Goal: Information Seeking & Learning: Learn about a topic

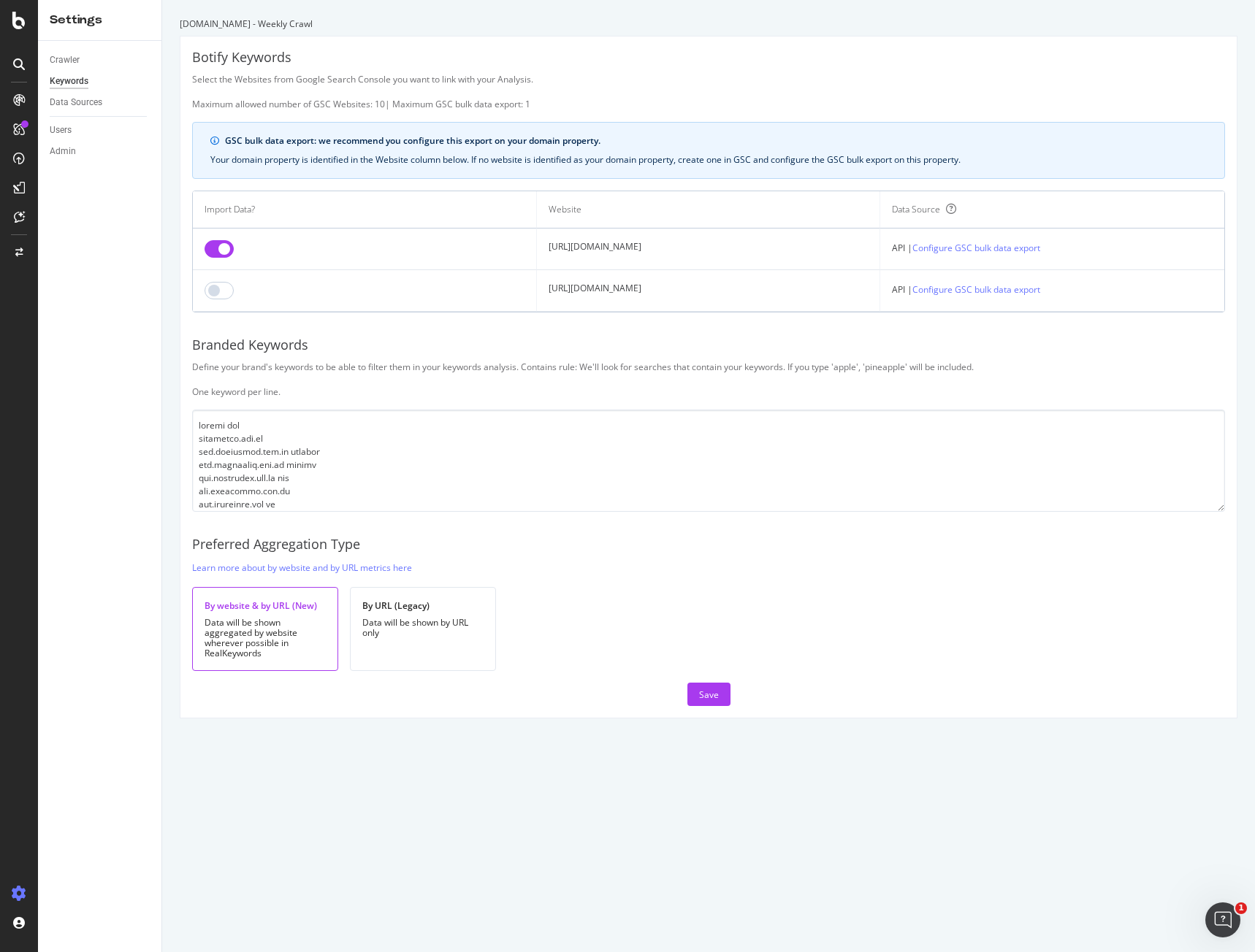
scroll to position [4569, 0]
click at [73, 213] on div "RealKeywords" at bounding box center [86, 214] width 65 height 14
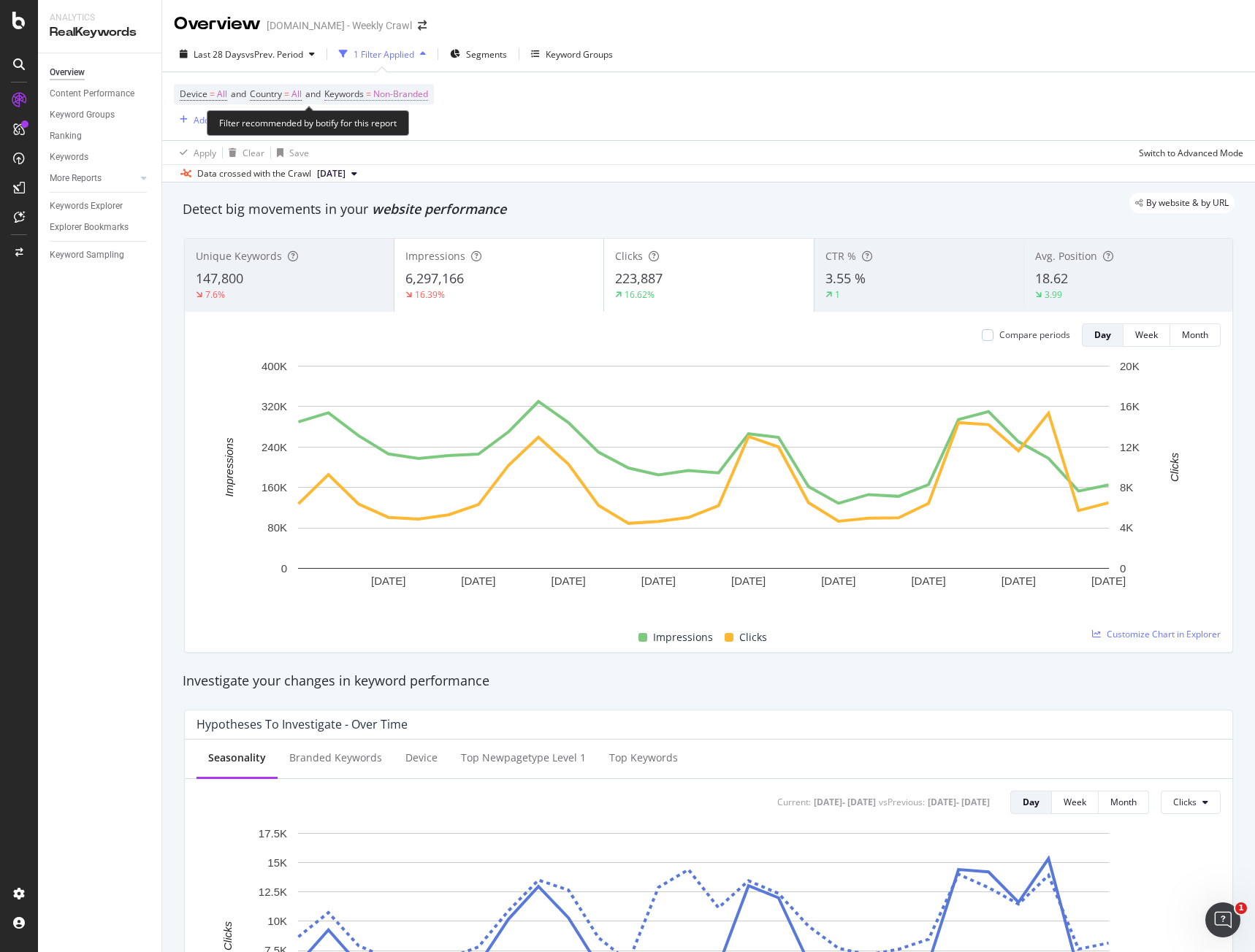
click at [411, 97] on span "Non-Branded" at bounding box center [400, 94] width 55 height 20
click at [395, 135] on div "Non-Branded" at bounding box center [384, 129] width 78 height 22
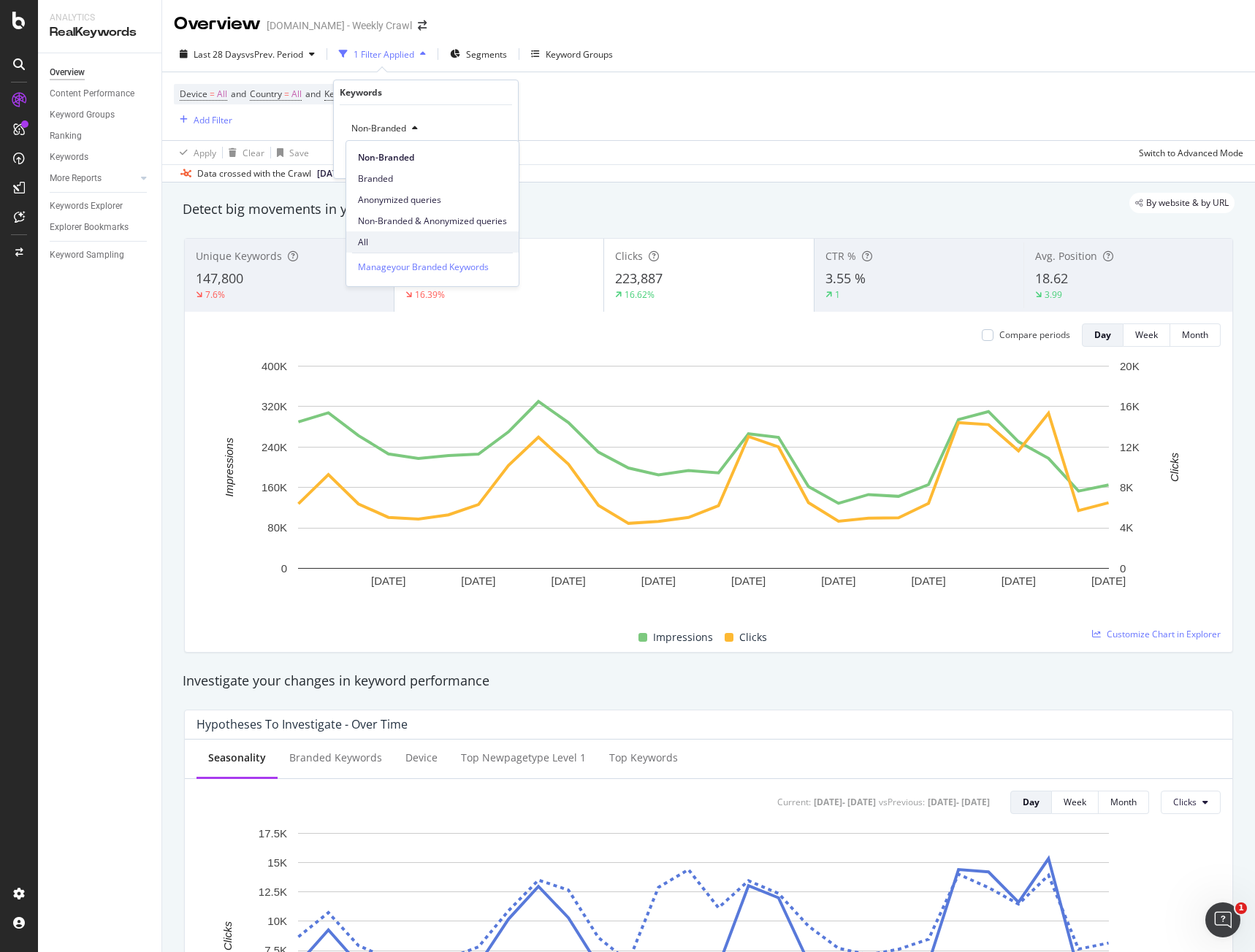
click at [384, 234] on div "All" at bounding box center [432, 242] width 172 height 21
click at [484, 162] on div "Apply" at bounding box center [494, 159] width 22 height 13
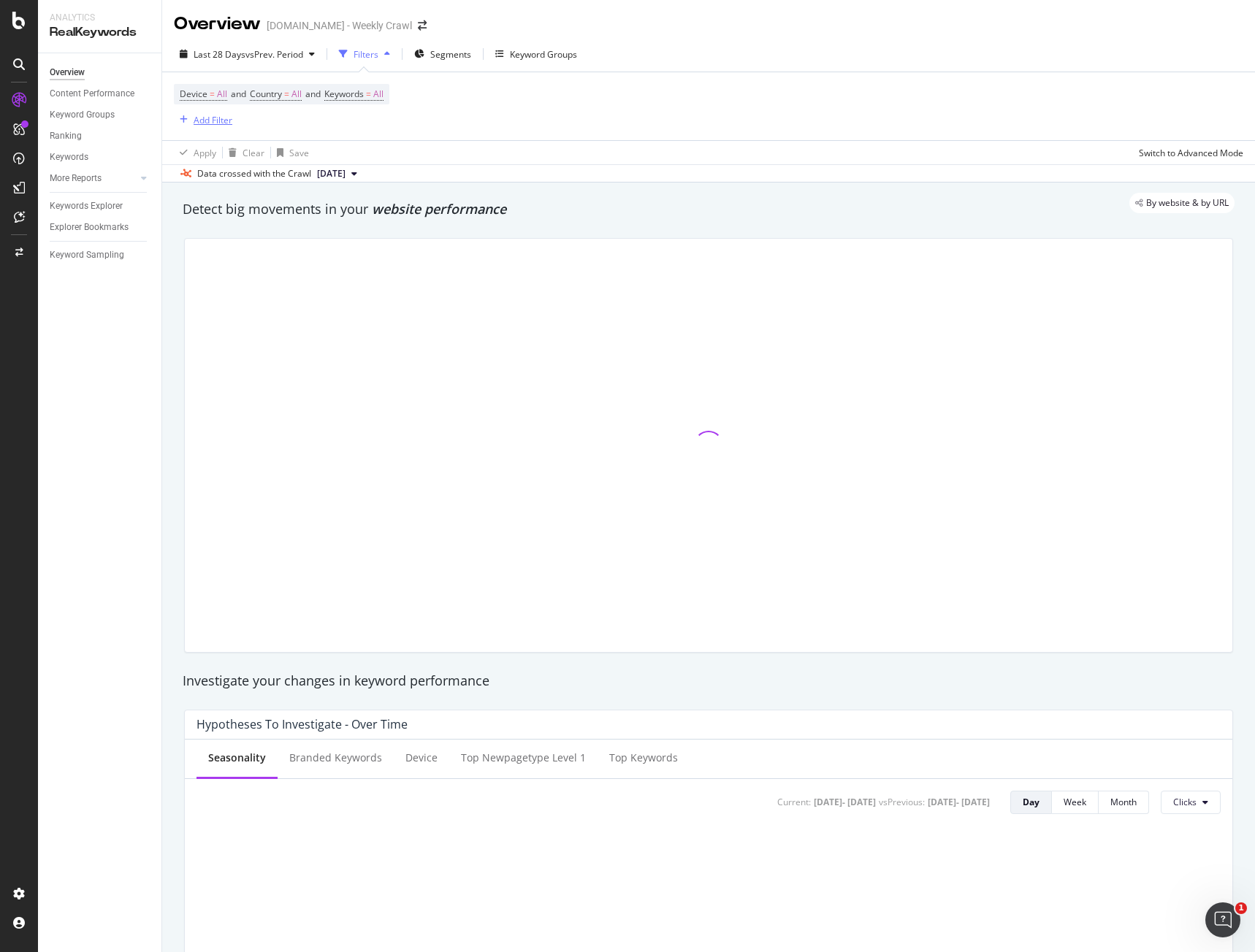
click at [219, 116] on div "Add Filter" at bounding box center [213, 120] width 39 height 13
click at [268, 51] on span "vs Prev. Period" at bounding box center [275, 54] width 58 height 13
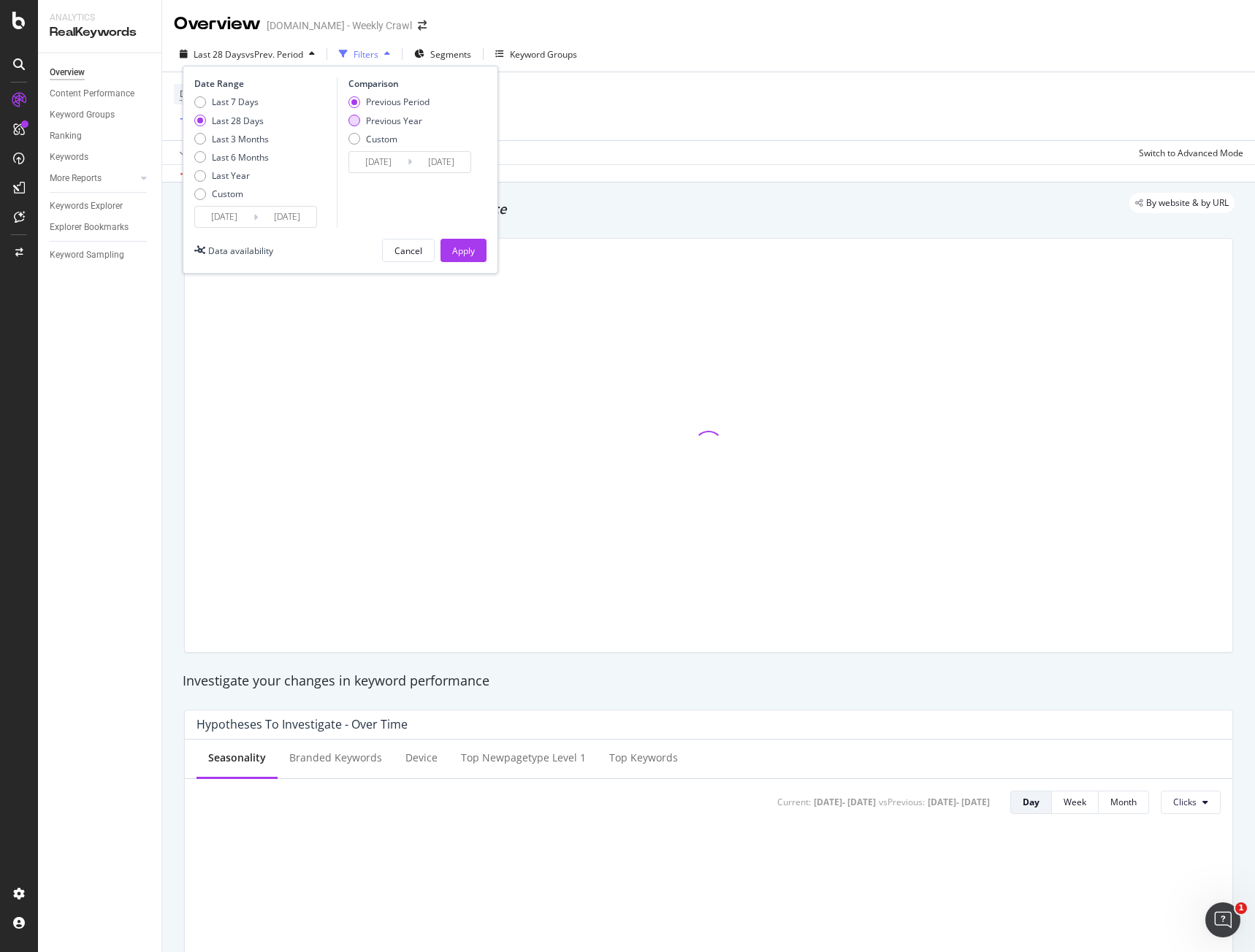
click at [357, 124] on div "Previous Year" at bounding box center [354, 121] width 12 height 12
type input "[DATE]"
click at [229, 109] on div "Last 7 Days Last 28 Days Last 3 Months Last 6 Months Last Year Custom" at bounding box center [231, 151] width 74 height 110
click at [467, 246] on div "Apply" at bounding box center [463, 250] width 22 height 13
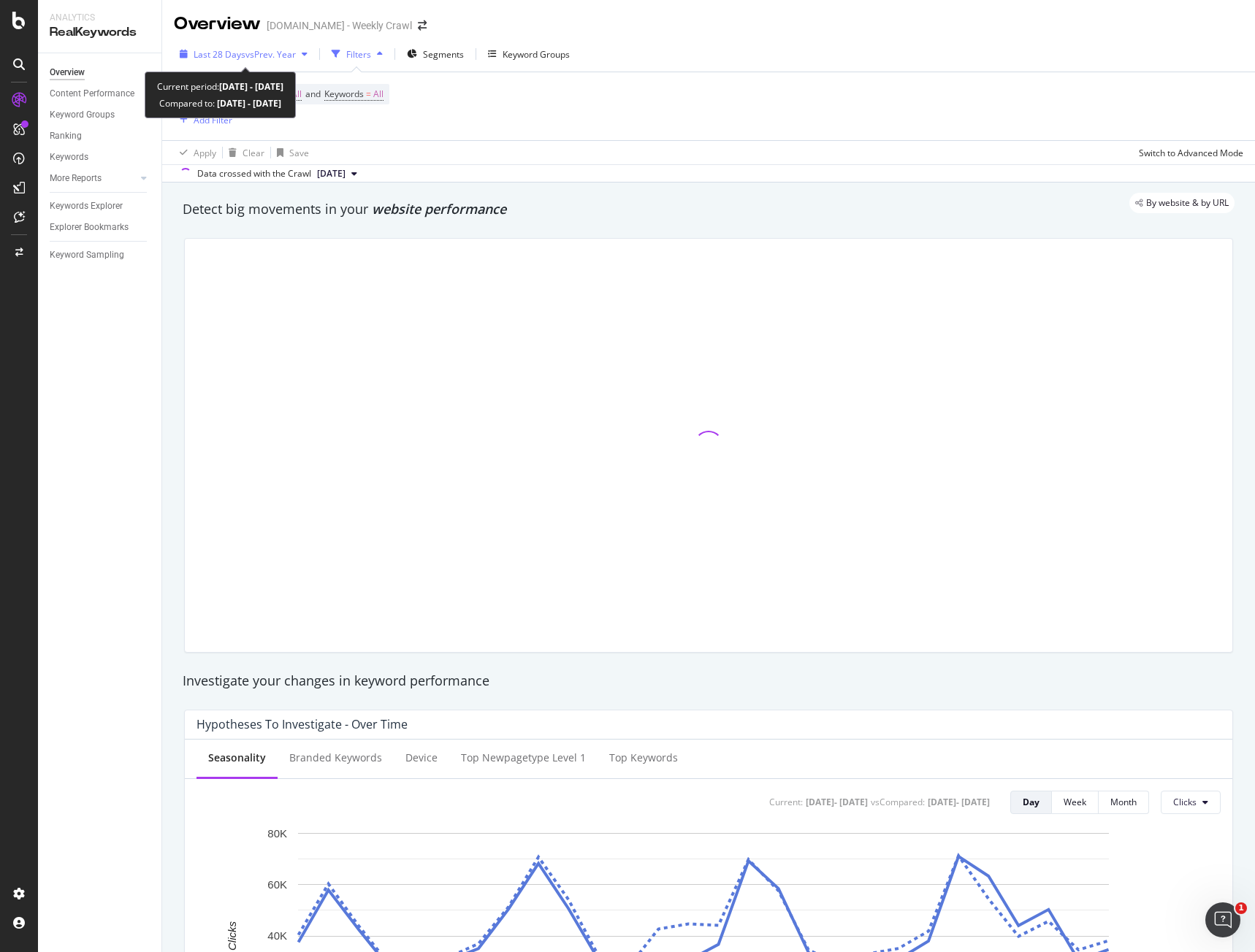
click at [277, 56] on span "vs Prev. Year" at bounding box center [271, 54] width 50 height 13
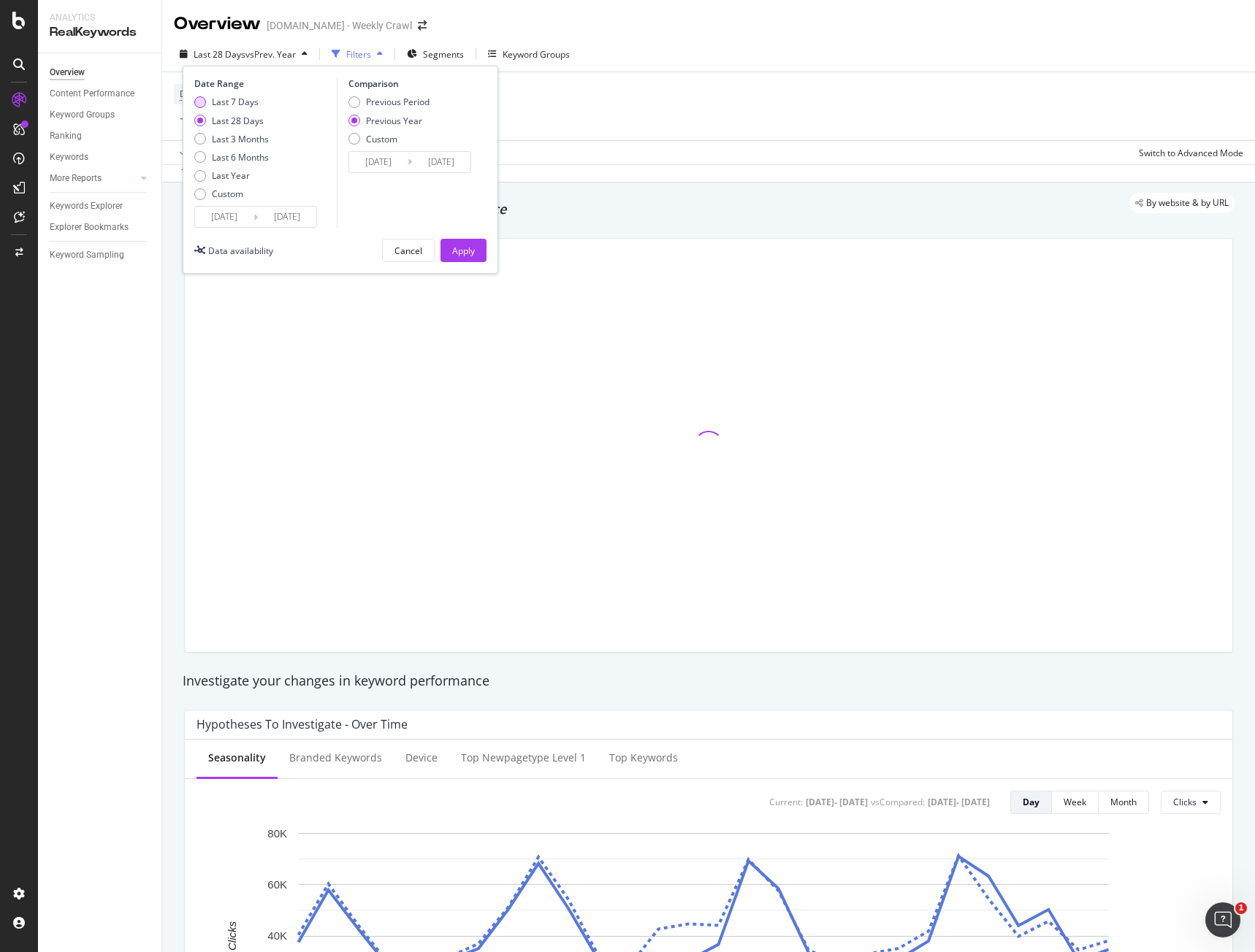
click at [238, 100] on div "Last 7 Days" at bounding box center [235, 101] width 46 height 13
type input "[DATE]"
click at [470, 256] on div "Apply" at bounding box center [463, 250] width 22 height 13
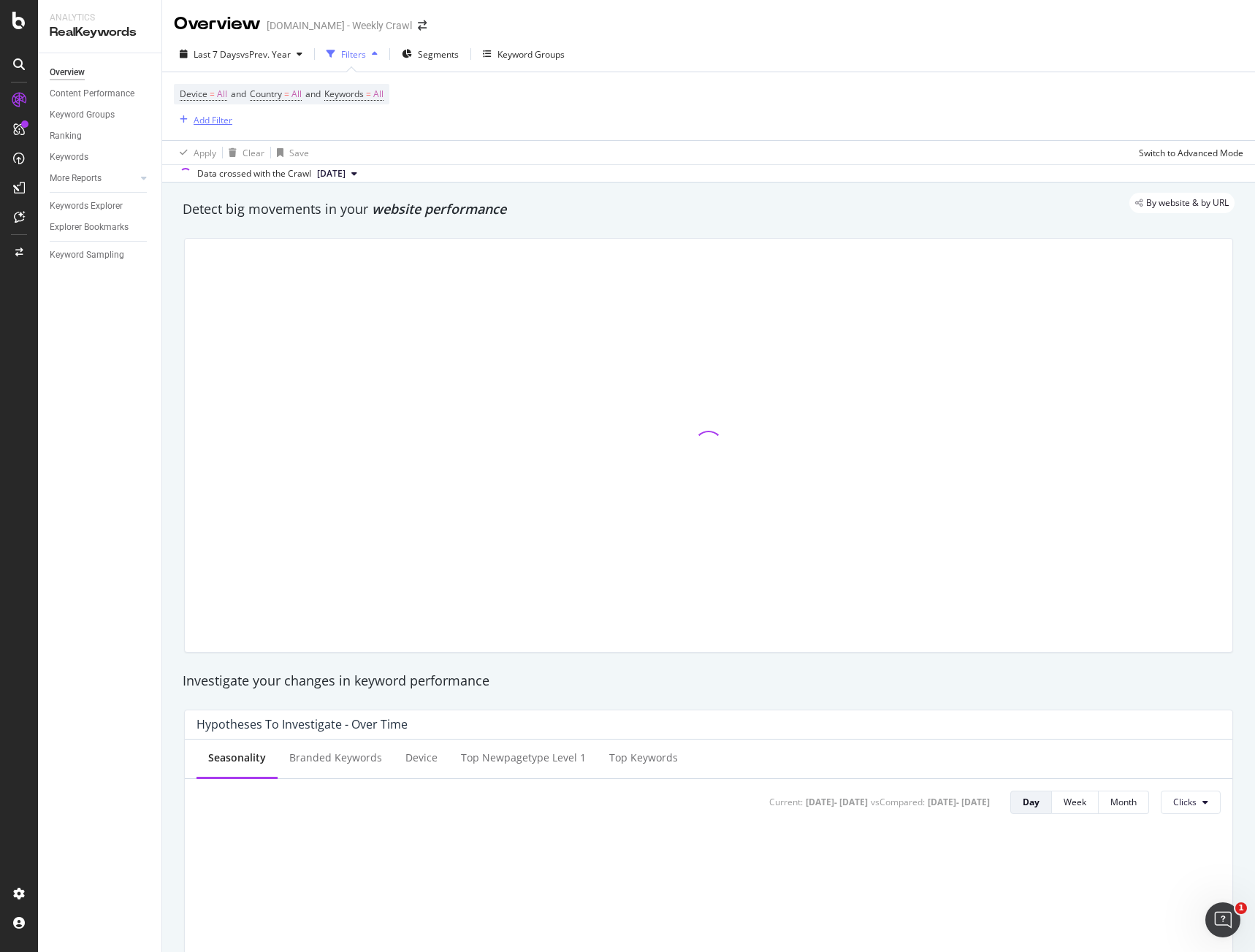
click at [222, 119] on div "Add Filter" at bounding box center [213, 120] width 39 height 13
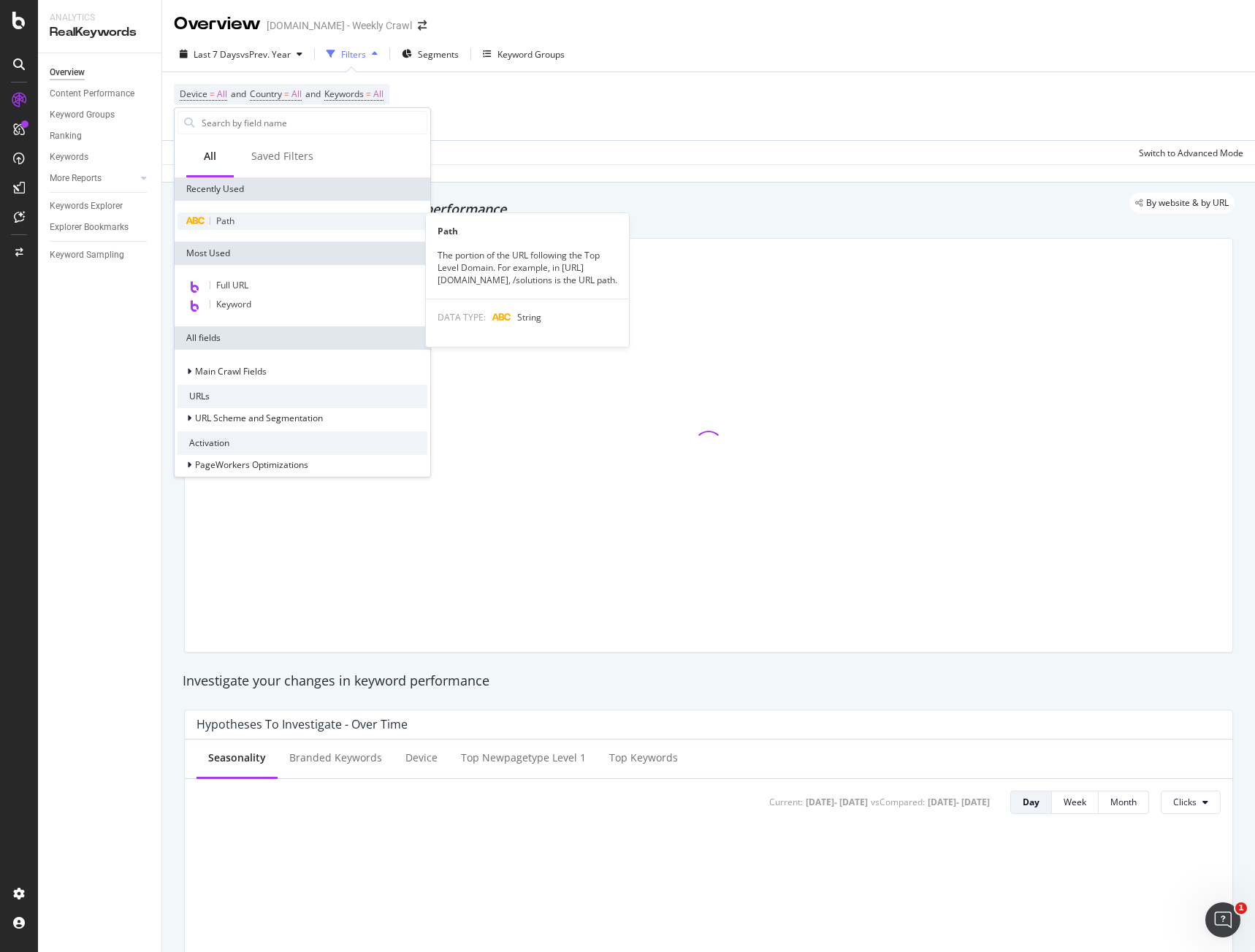
click at [256, 219] on div "Path" at bounding box center [303, 221] width 249 height 17
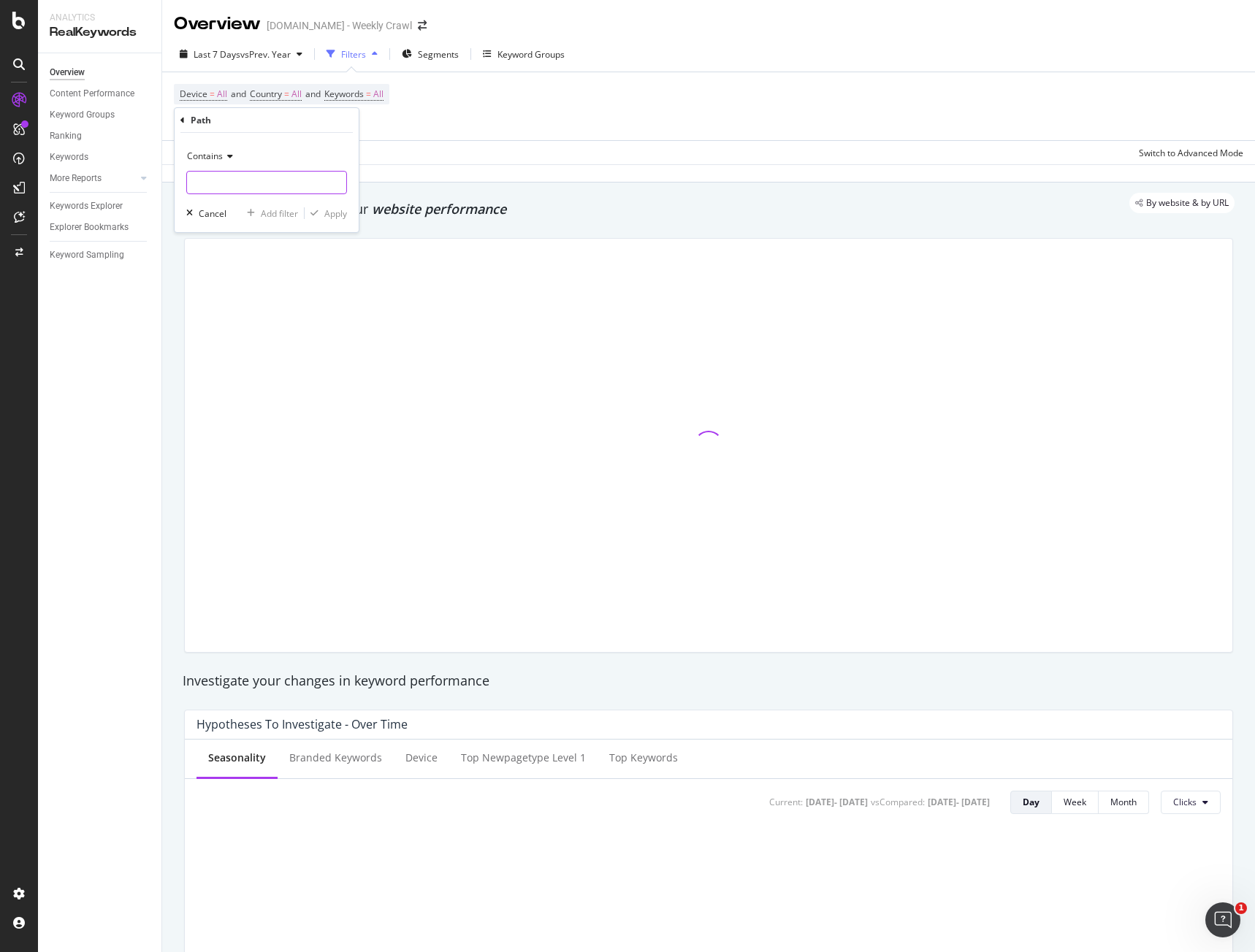
click at [246, 180] on input "text" at bounding box center [266, 183] width 160 height 23
type input "huddle"
click at [336, 218] on div "Apply" at bounding box center [335, 214] width 22 height 13
